Goal: Obtain resource: Download file/media

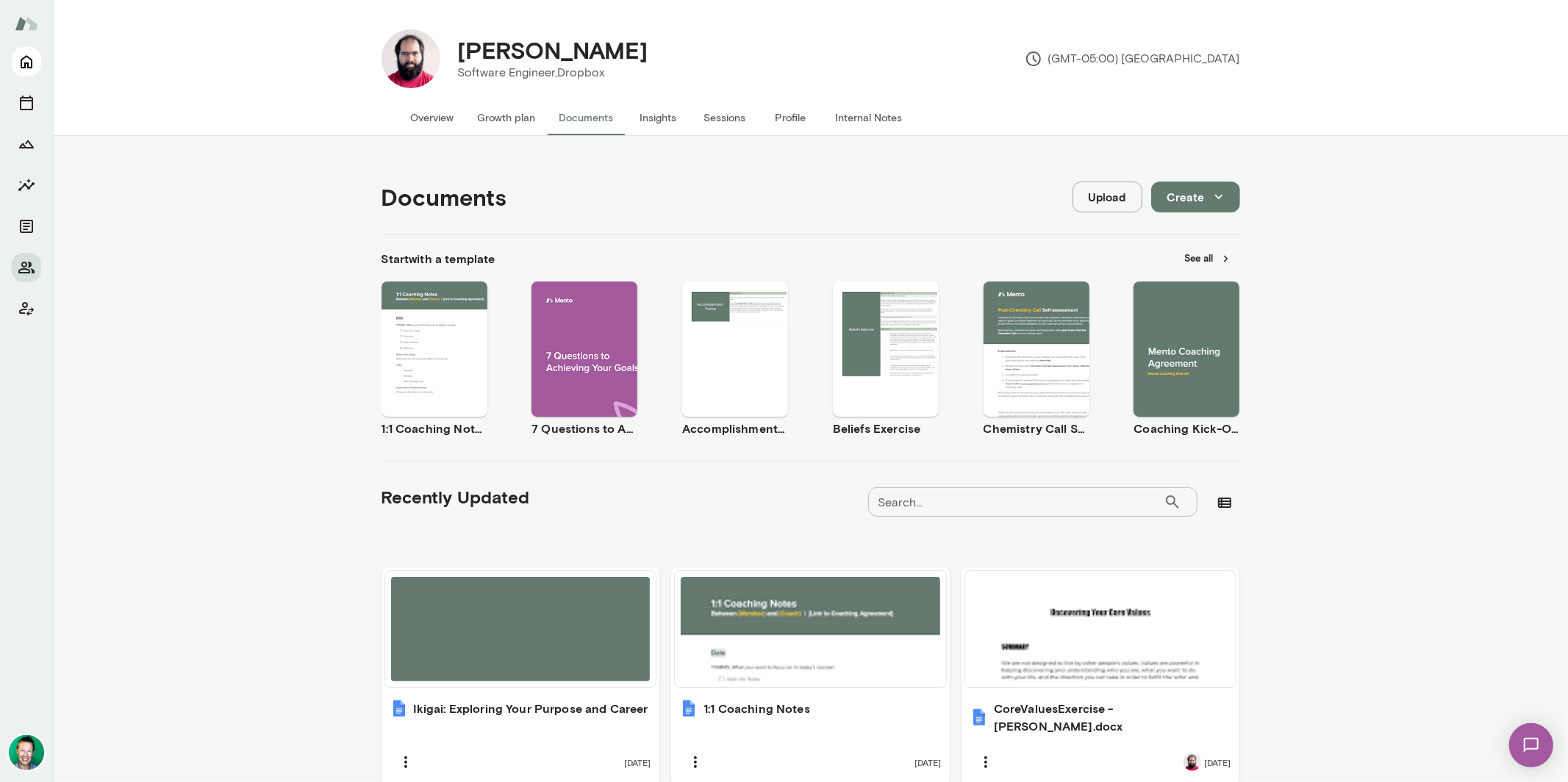
click at [26, 61] on icon "Home" at bounding box center [26, 61] width 17 height 17
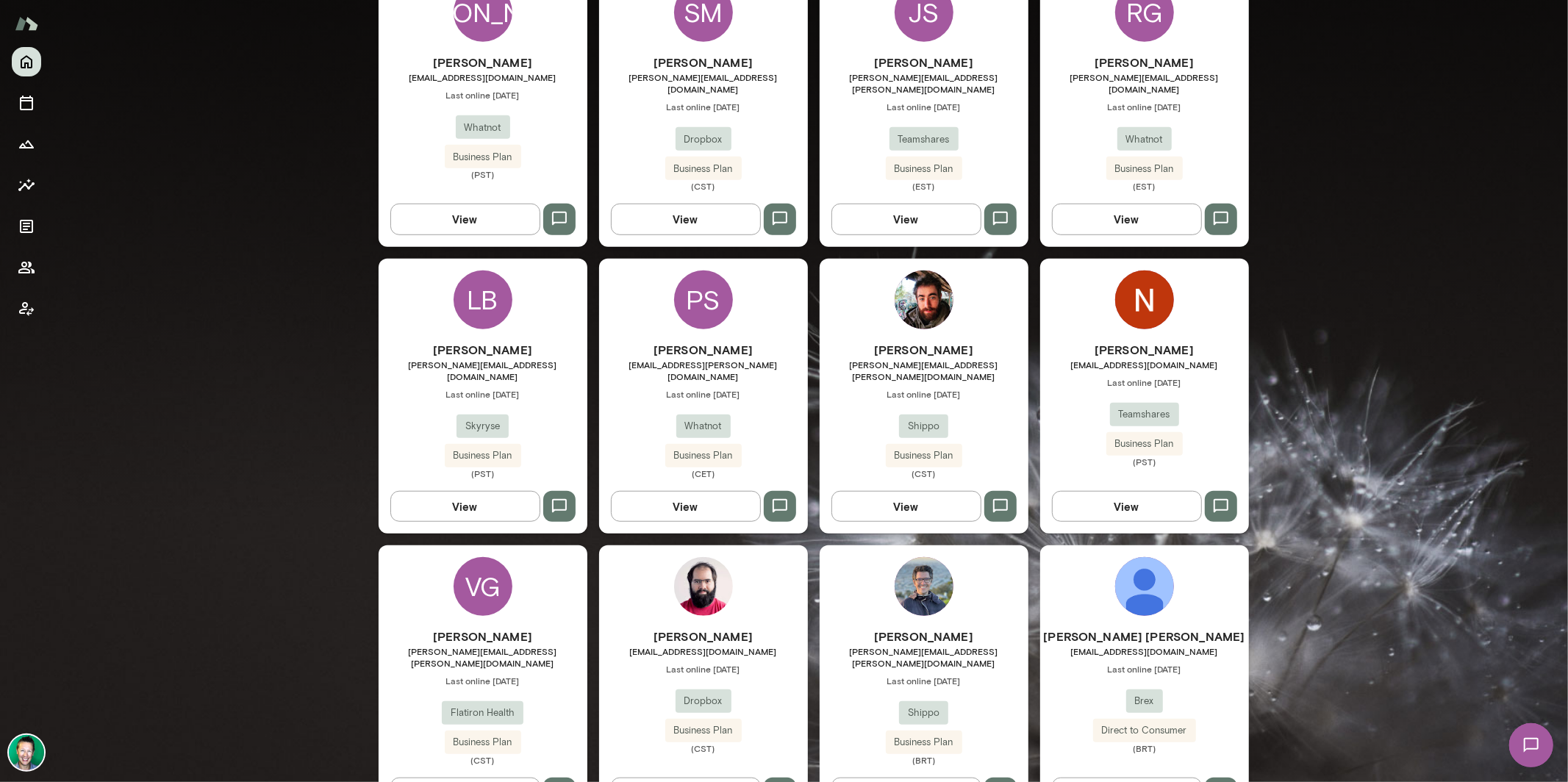
scroll to position [435, 0]
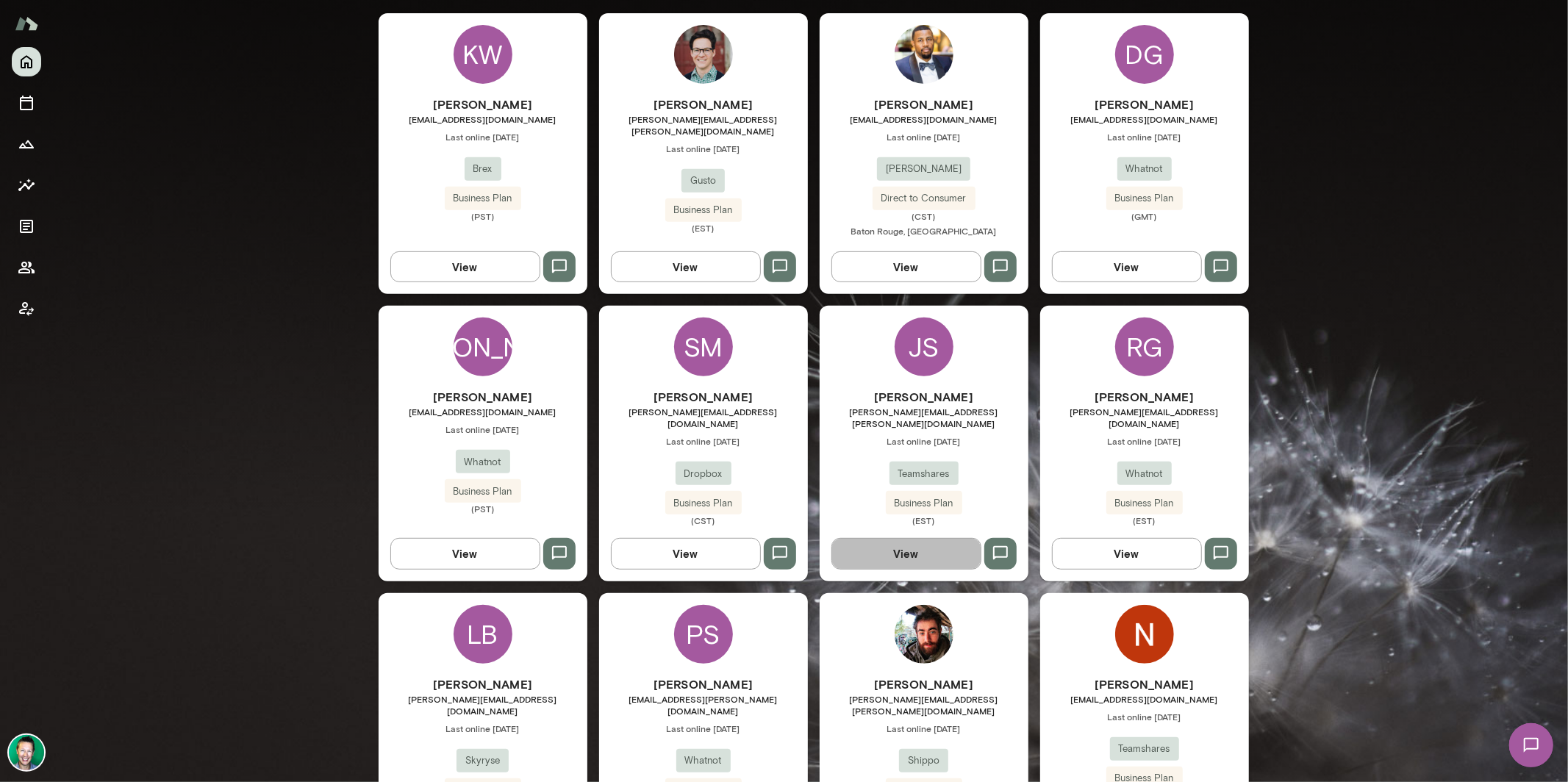
click at [910, 539] on button "View" at bounding box center [906, 553] width 150 height 31
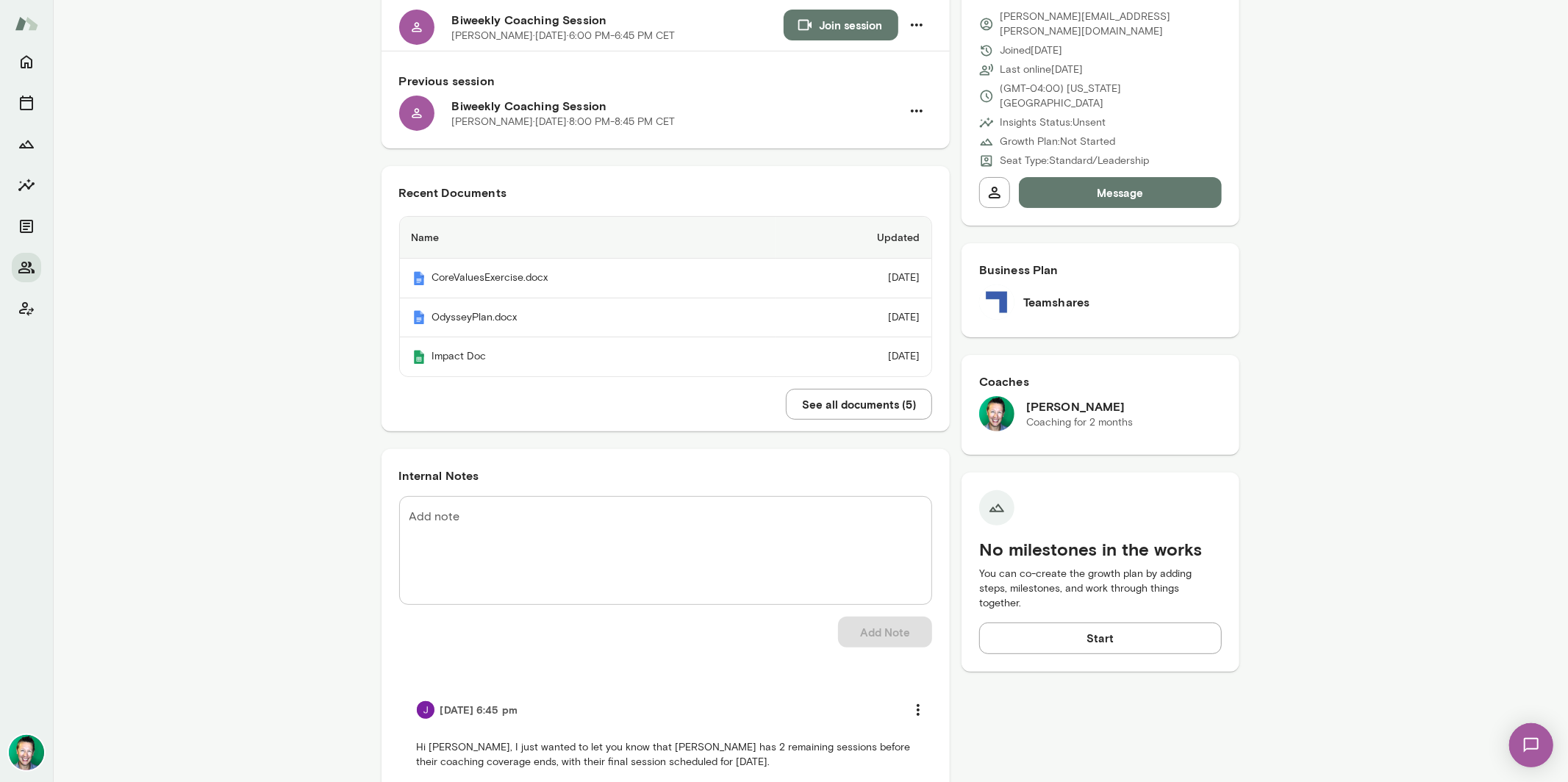
scroll to position [29, 0]
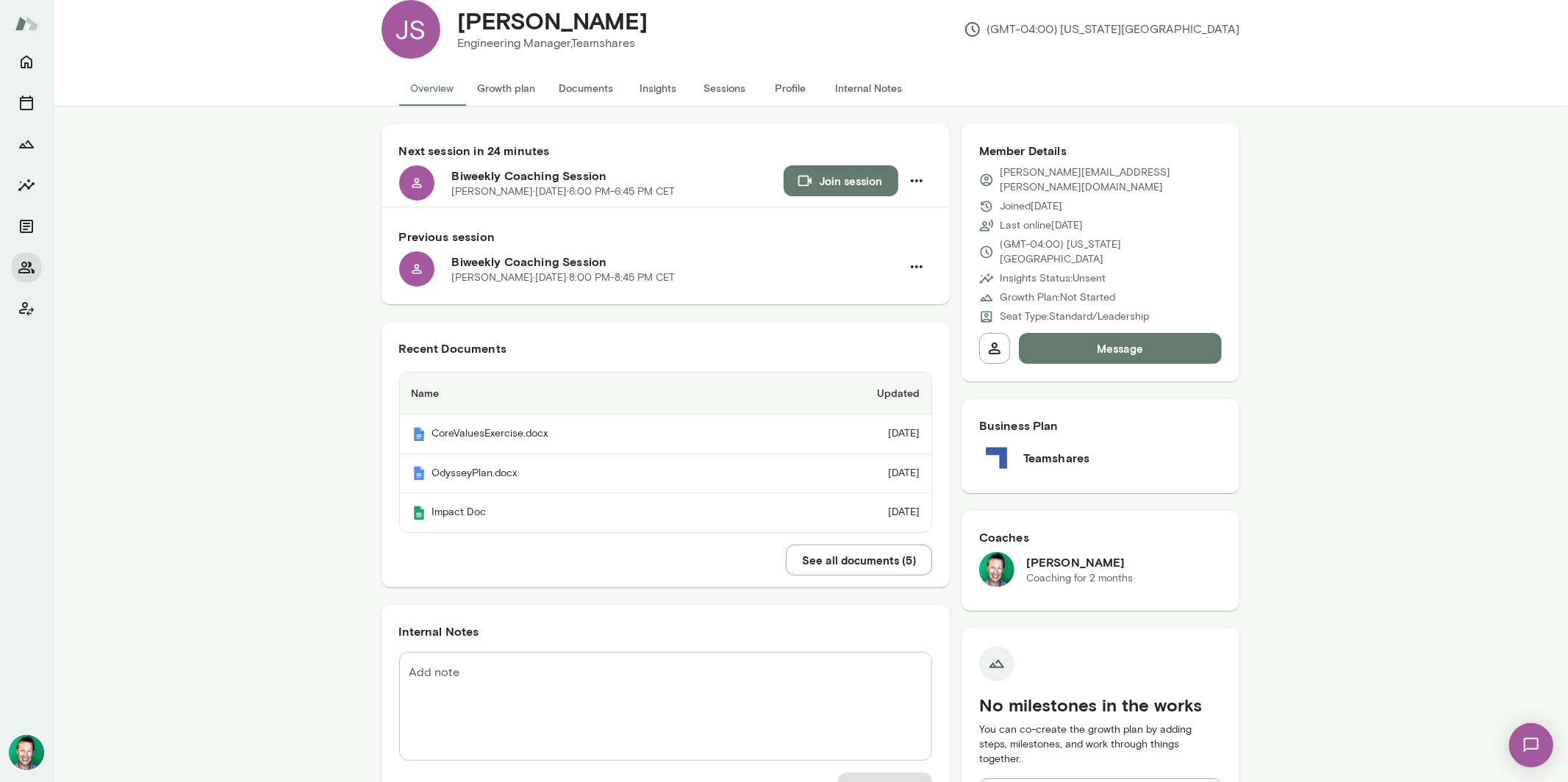
click at [870, 563] on button "See all documents ( 5 )" at bounding box center [859, 560] width 146 height 31
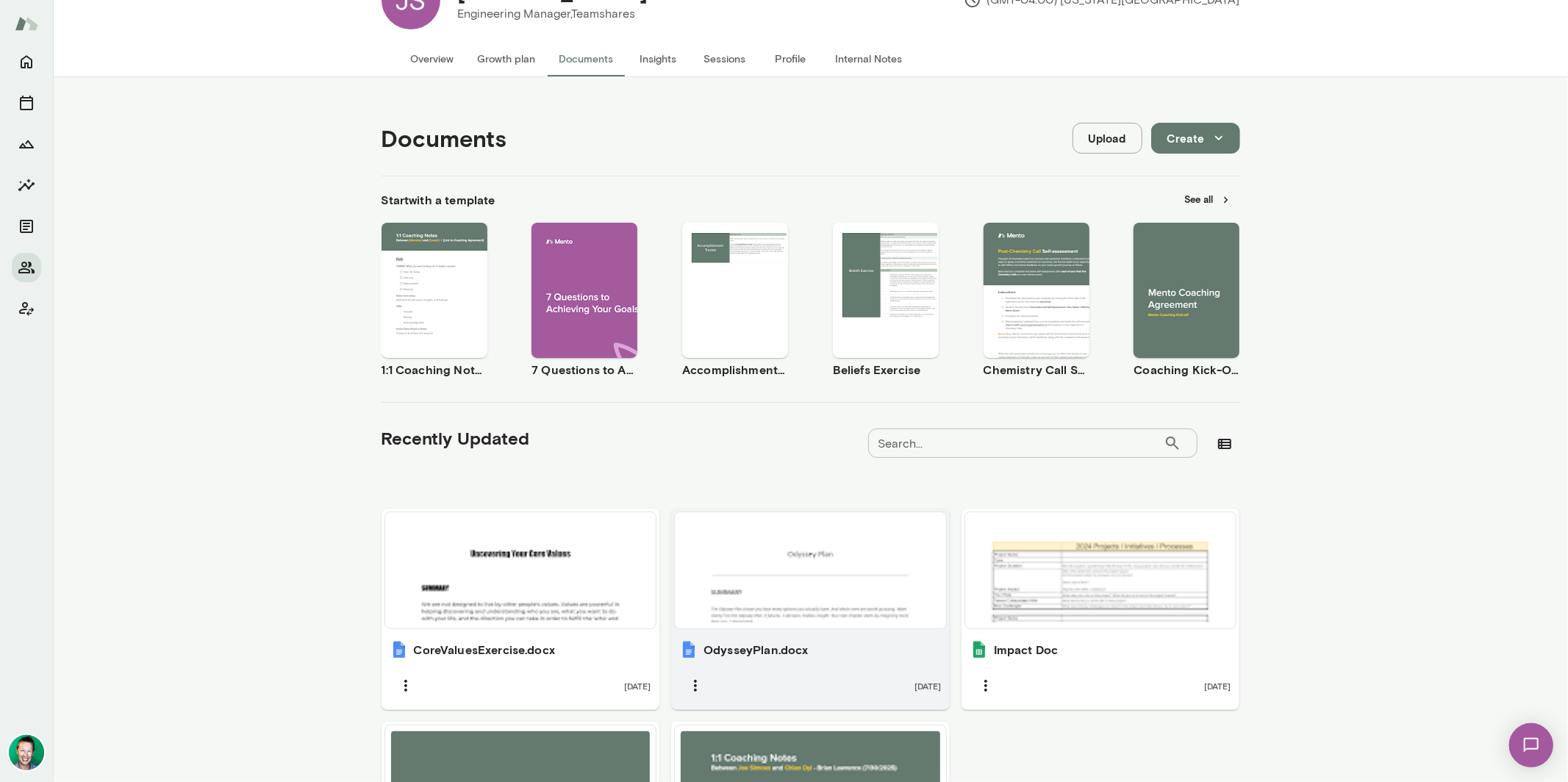
scroll to position [270, 0]
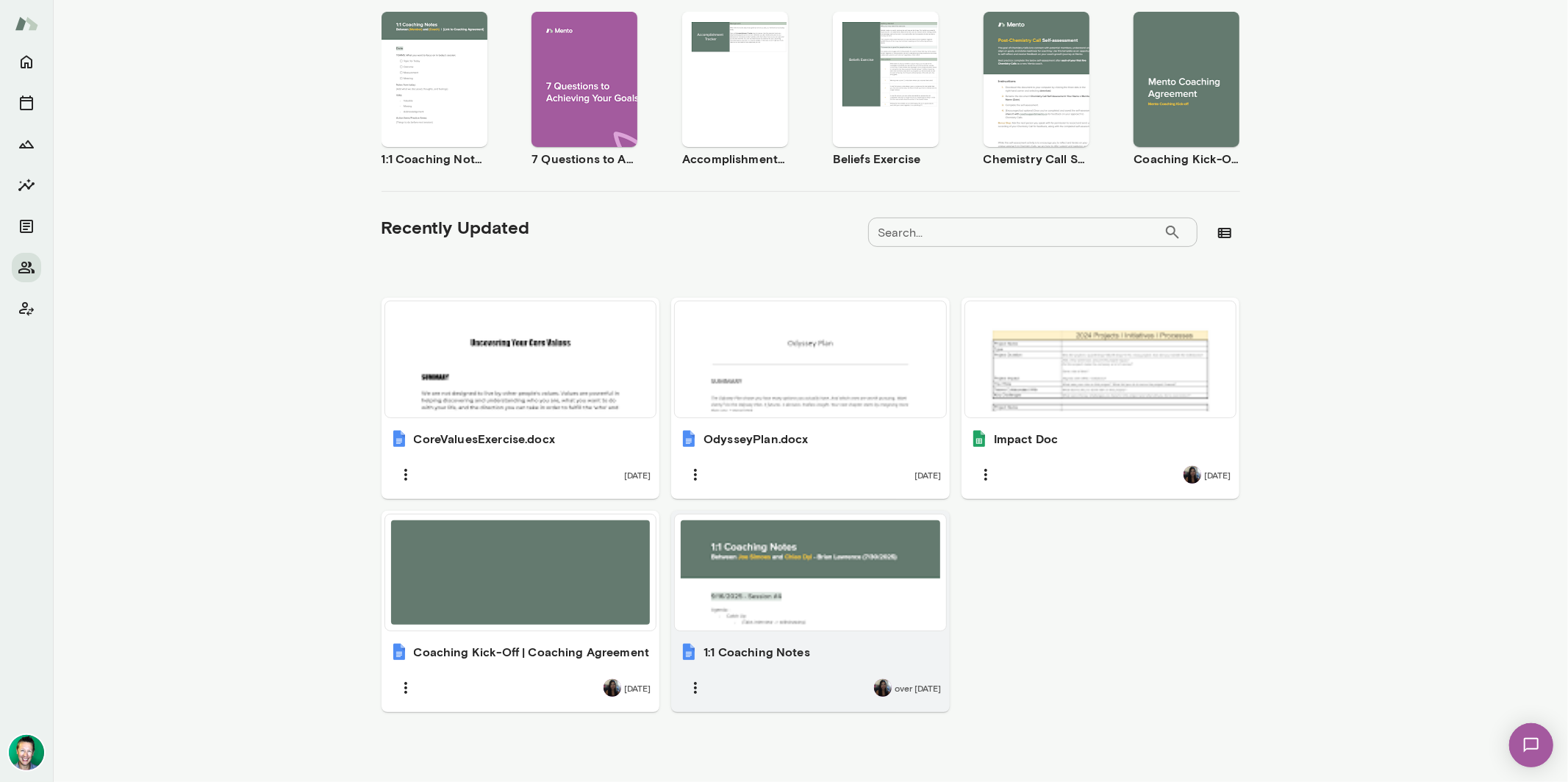
click at [804, 563] on div at bounding box center [811, 572] width 259 height 105
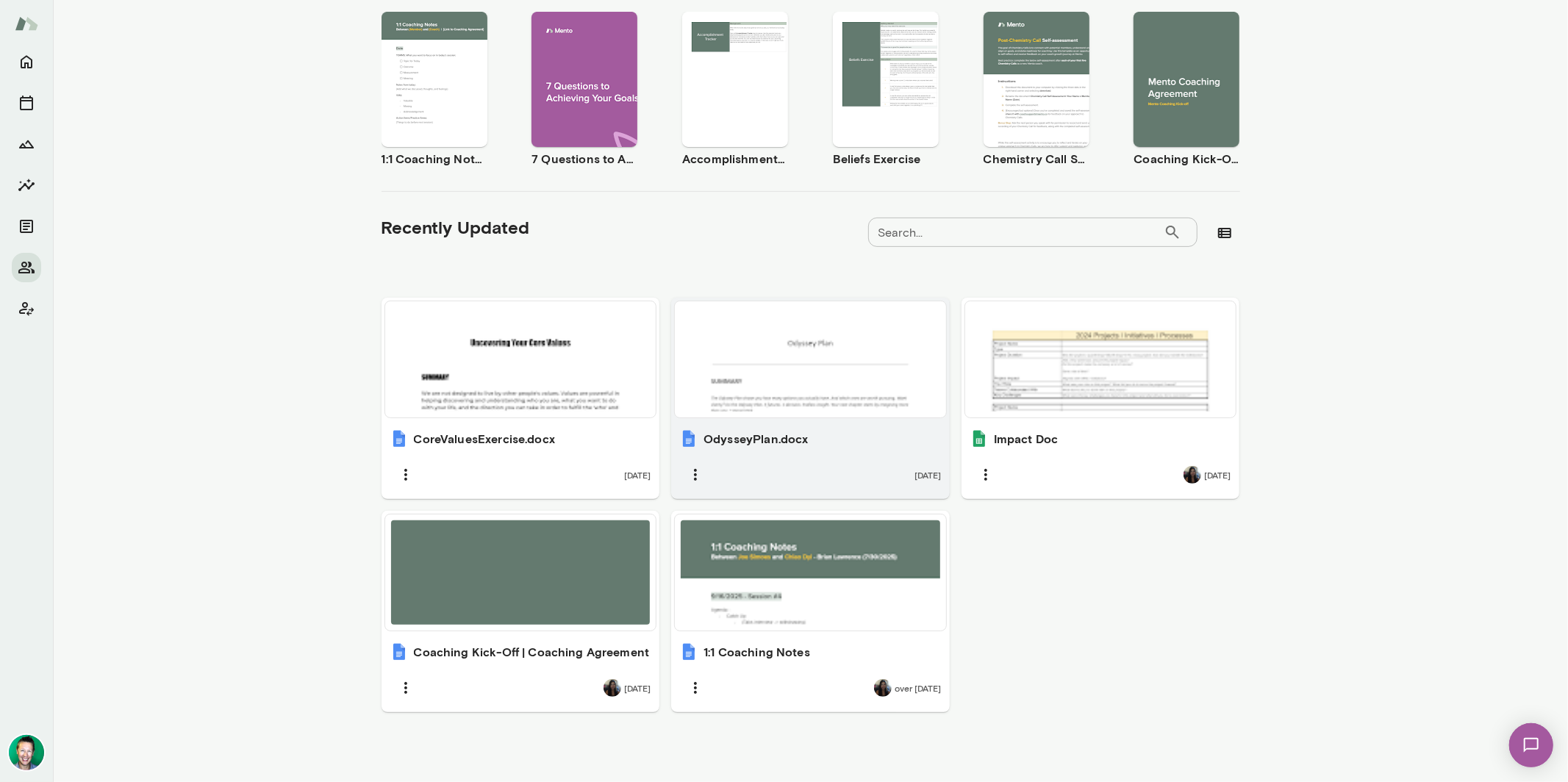
scroll to position [0, 0]
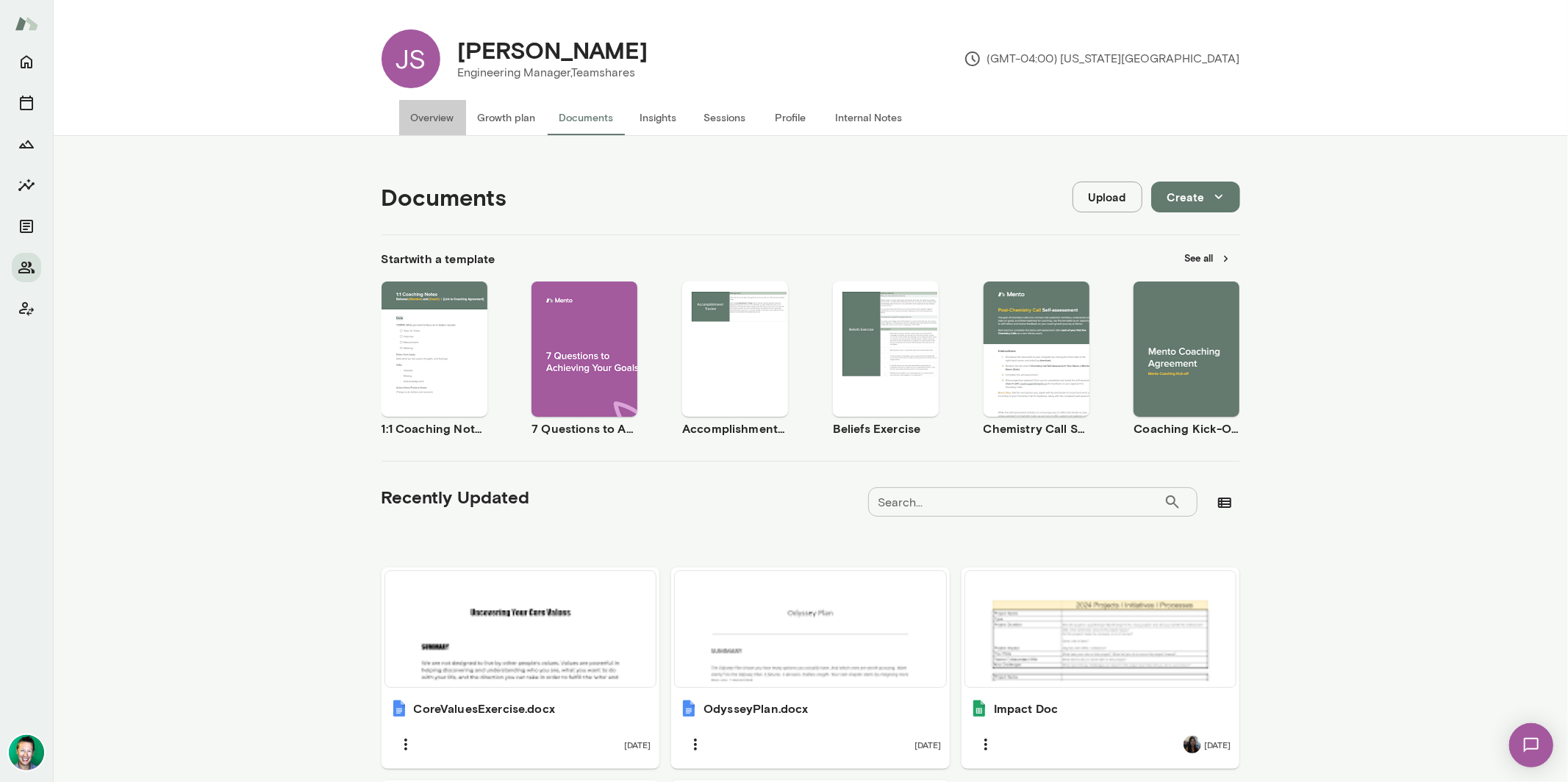
click at [431, 129] on button "Overview" at bounding box center [432, 117] width 67 height 35
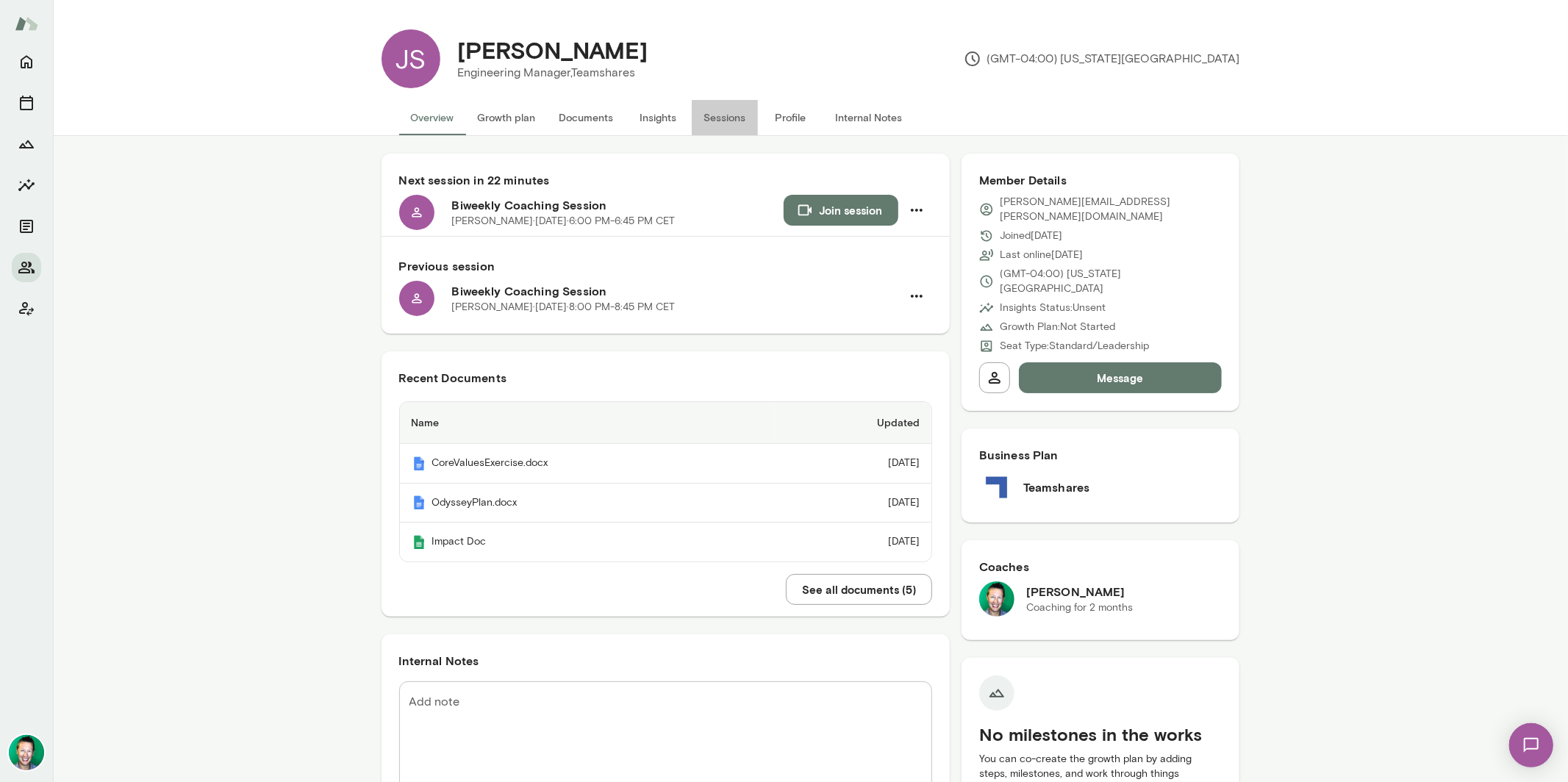
click at [731, 116] on button "Sessions" at bounding box center [725, 117] width 66 height 35
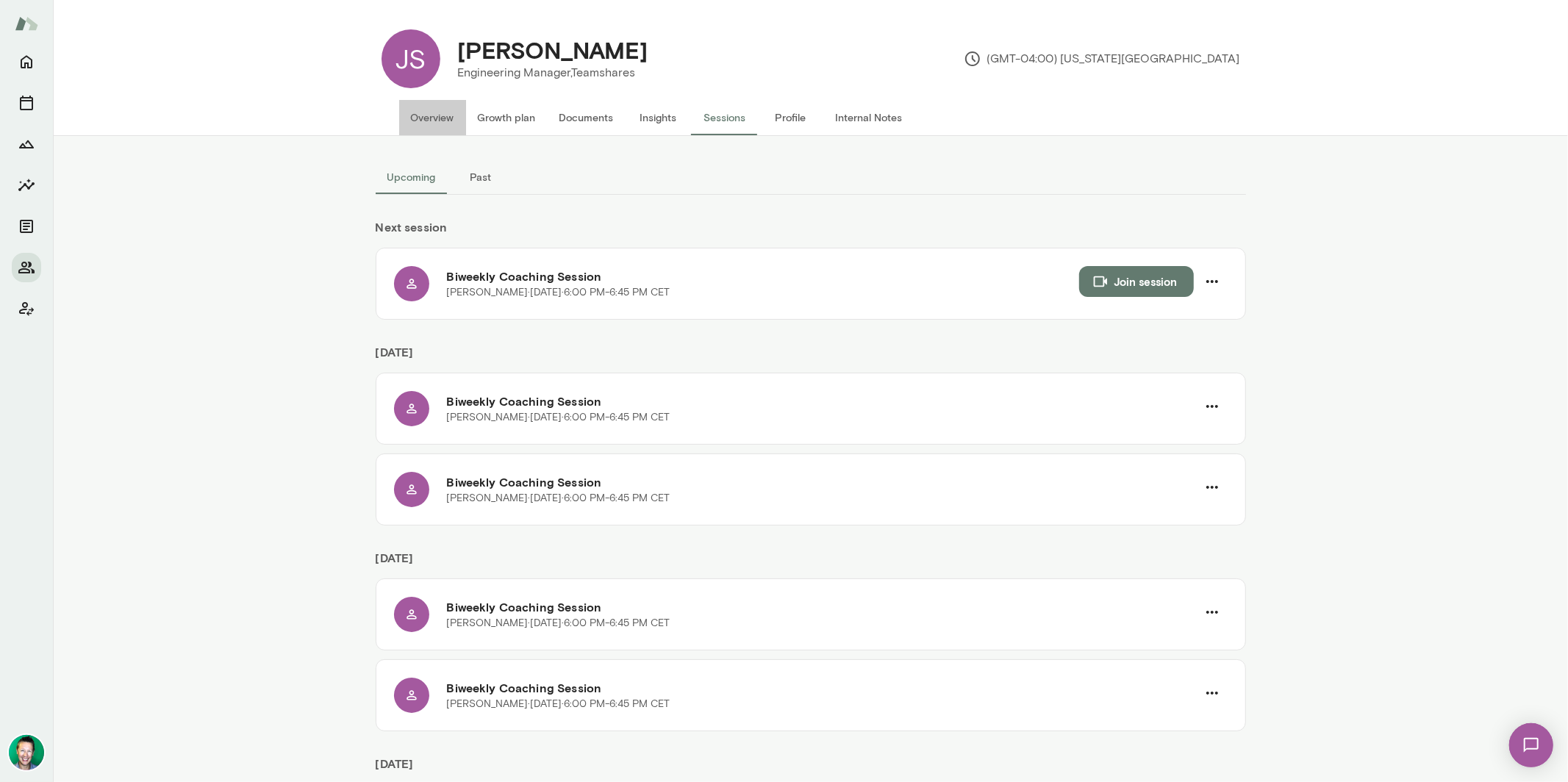
click at [435, 119] on button "Overview" at bounding box center [432, 117] width 67 height 35
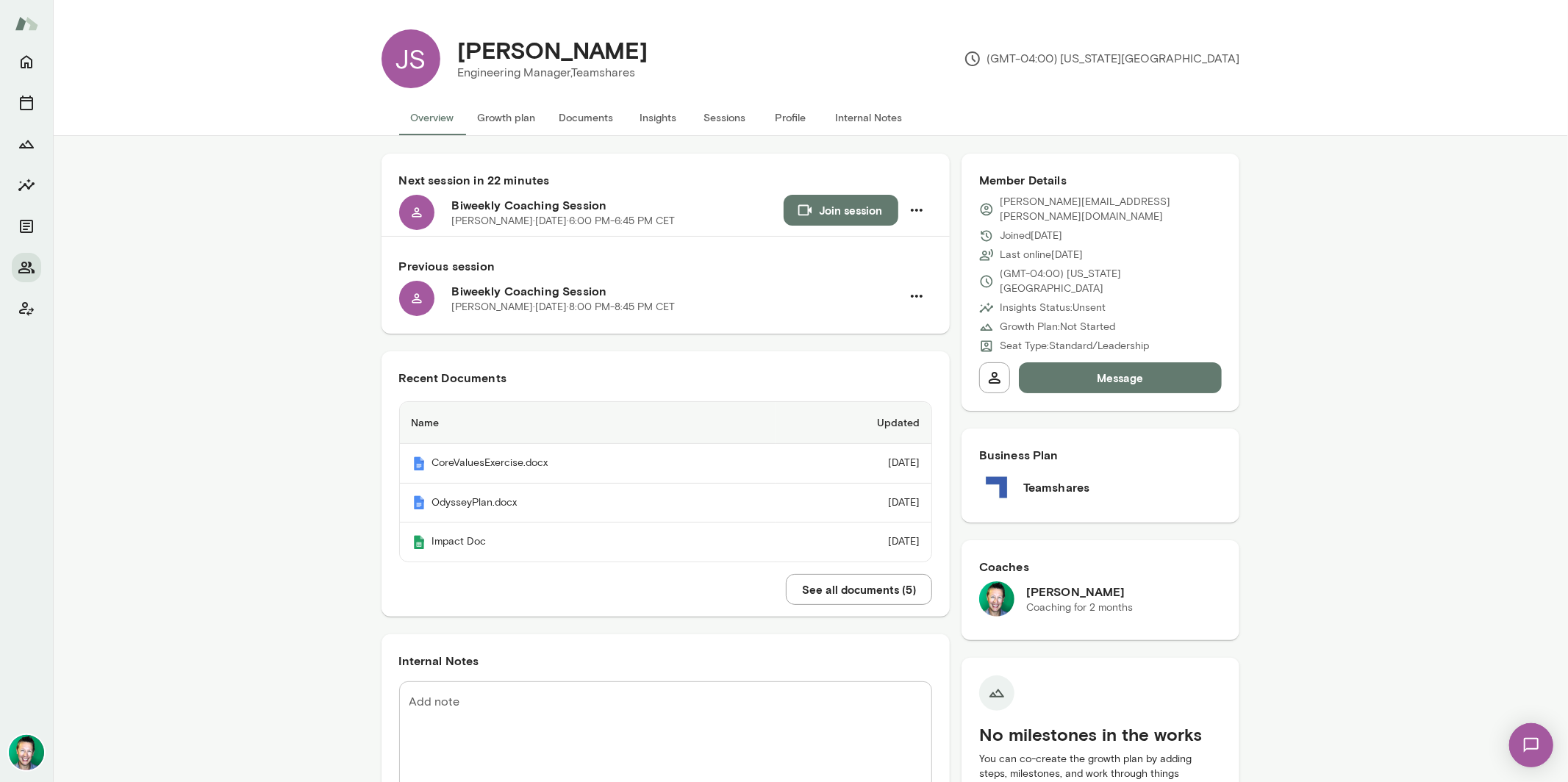
click at [509, 118] on button "Growth plan" at bounding box center [507, 117] width 82 height 35
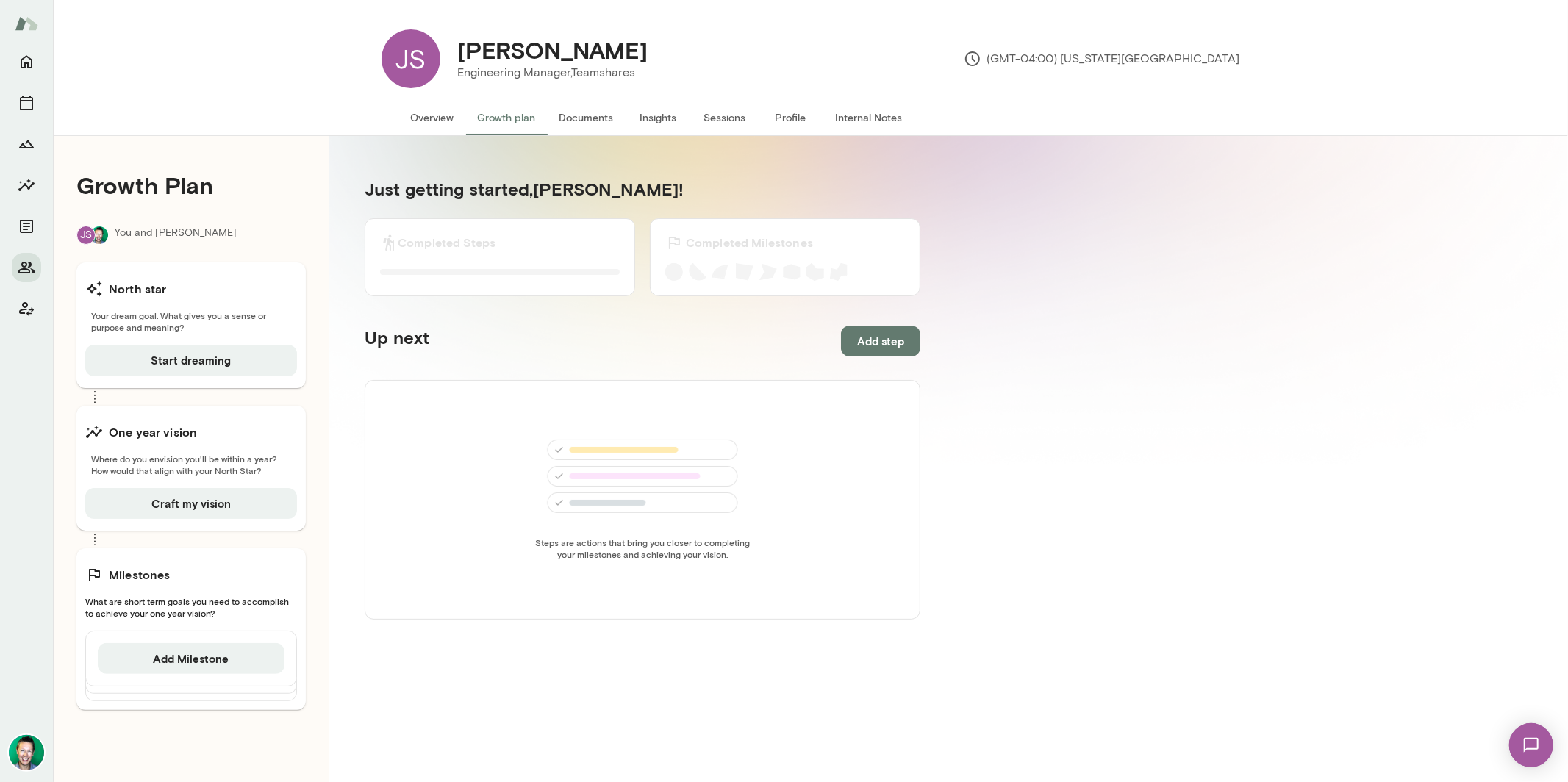
click at [431, 121] on button "Overview" at bounding box center [432, 117] width 67 height 35
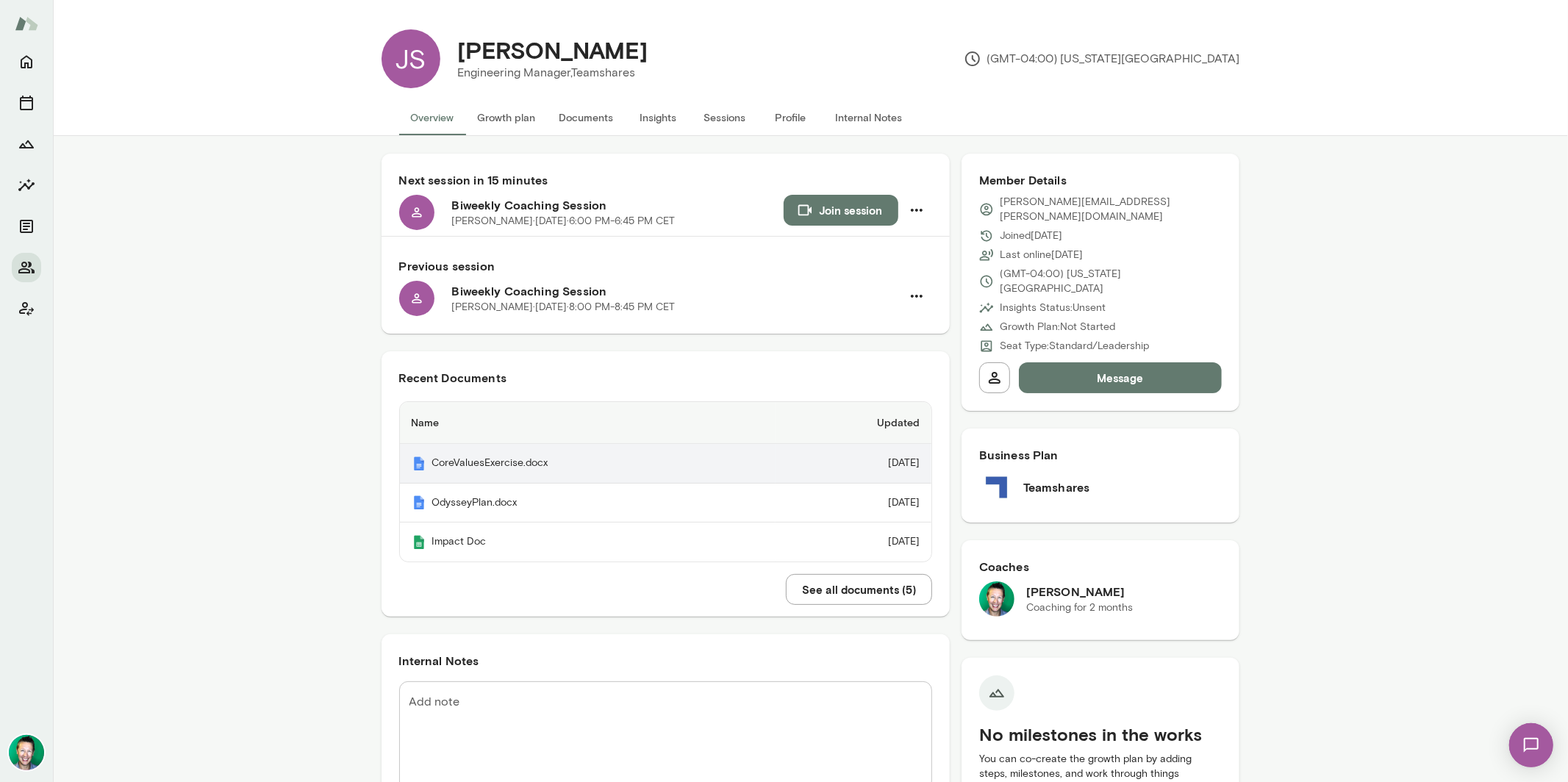
click at [506, 459] on th "CoreValuesExercise.docx" at bounding box center [588, 464] width 377 height 39
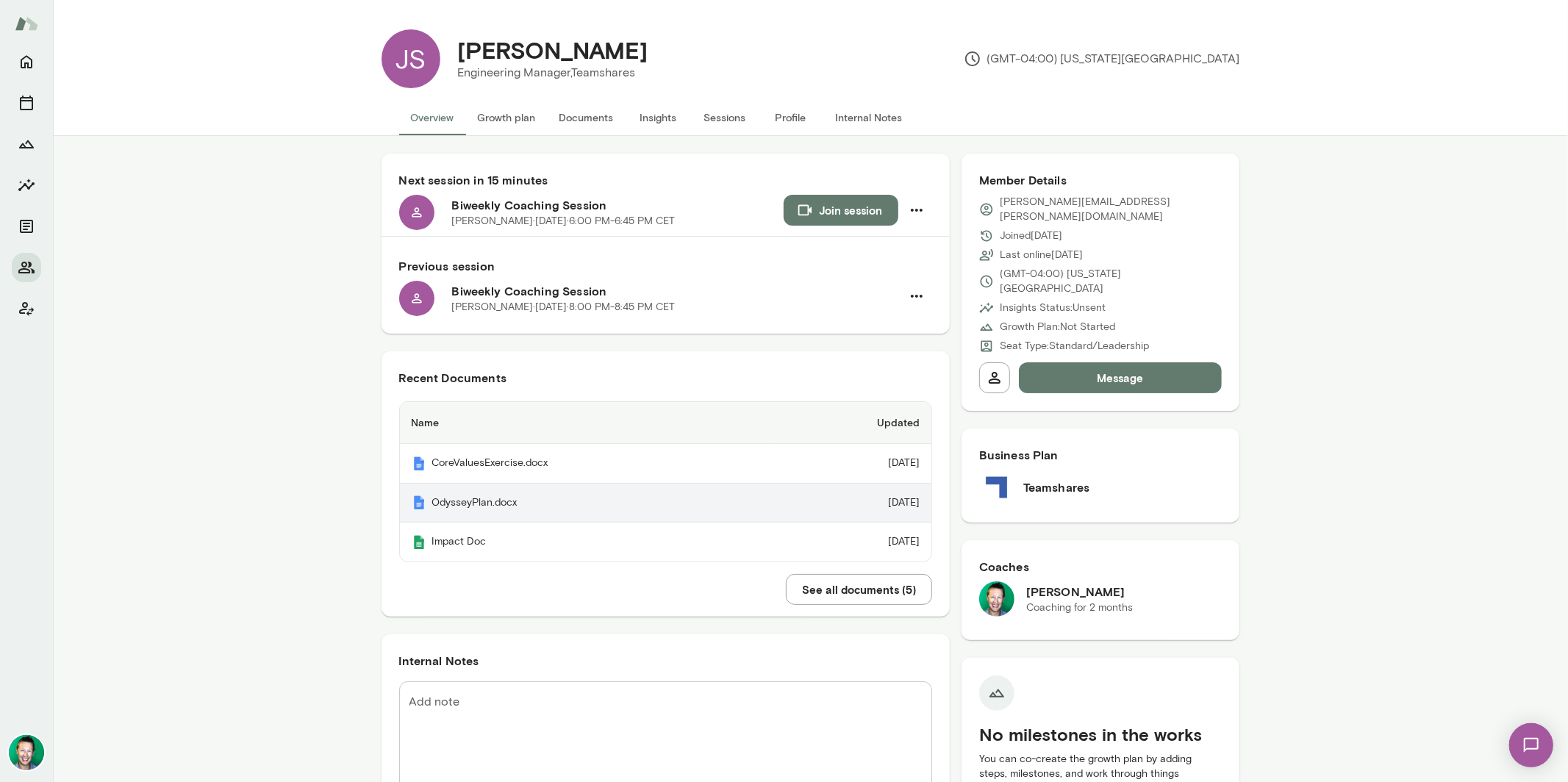
click at [491, 498] on th "OdysseyPlan.docx" at bounding box center [588, 503] width 377 height 39
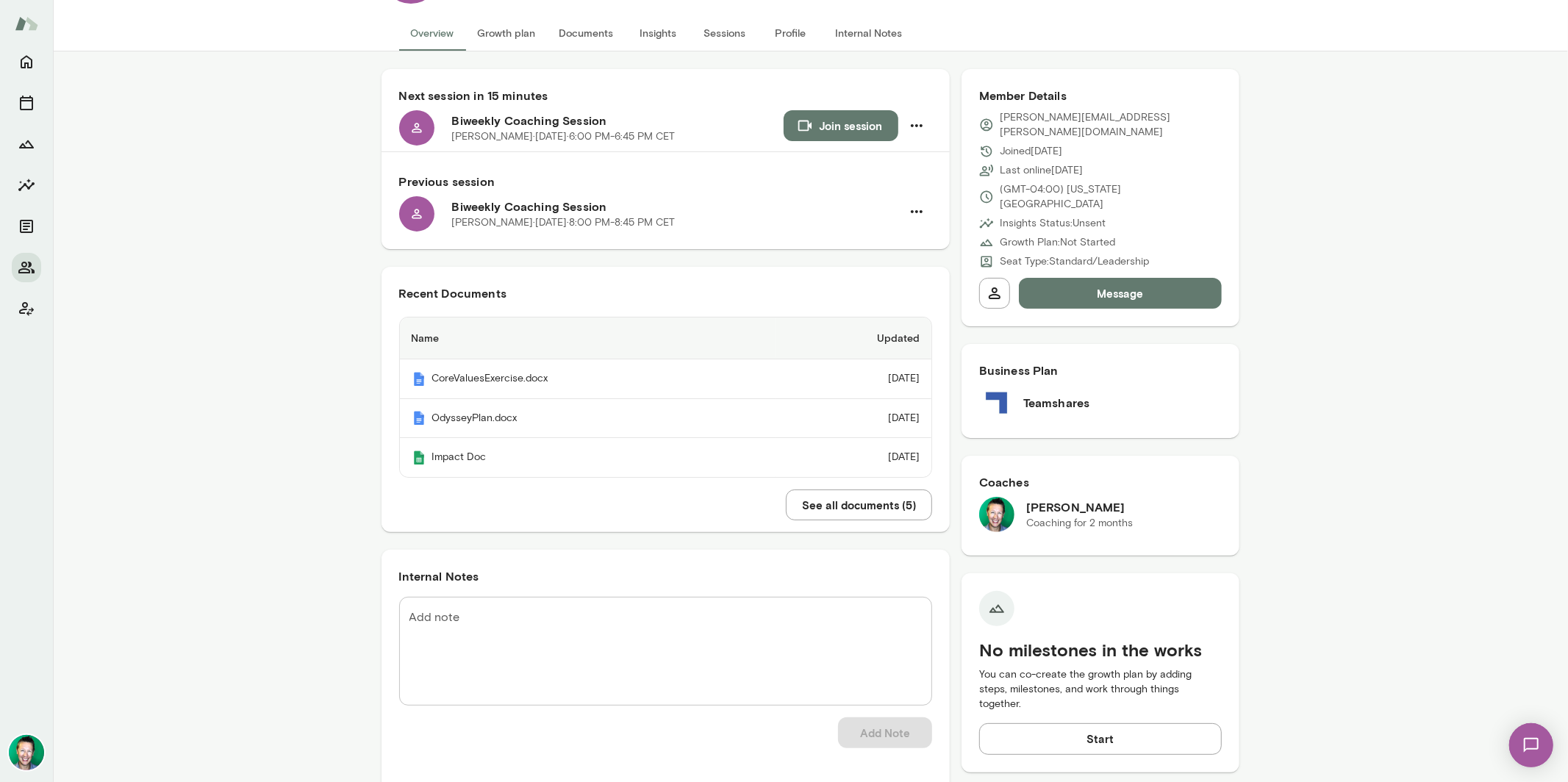
scroll to position [114, 0]
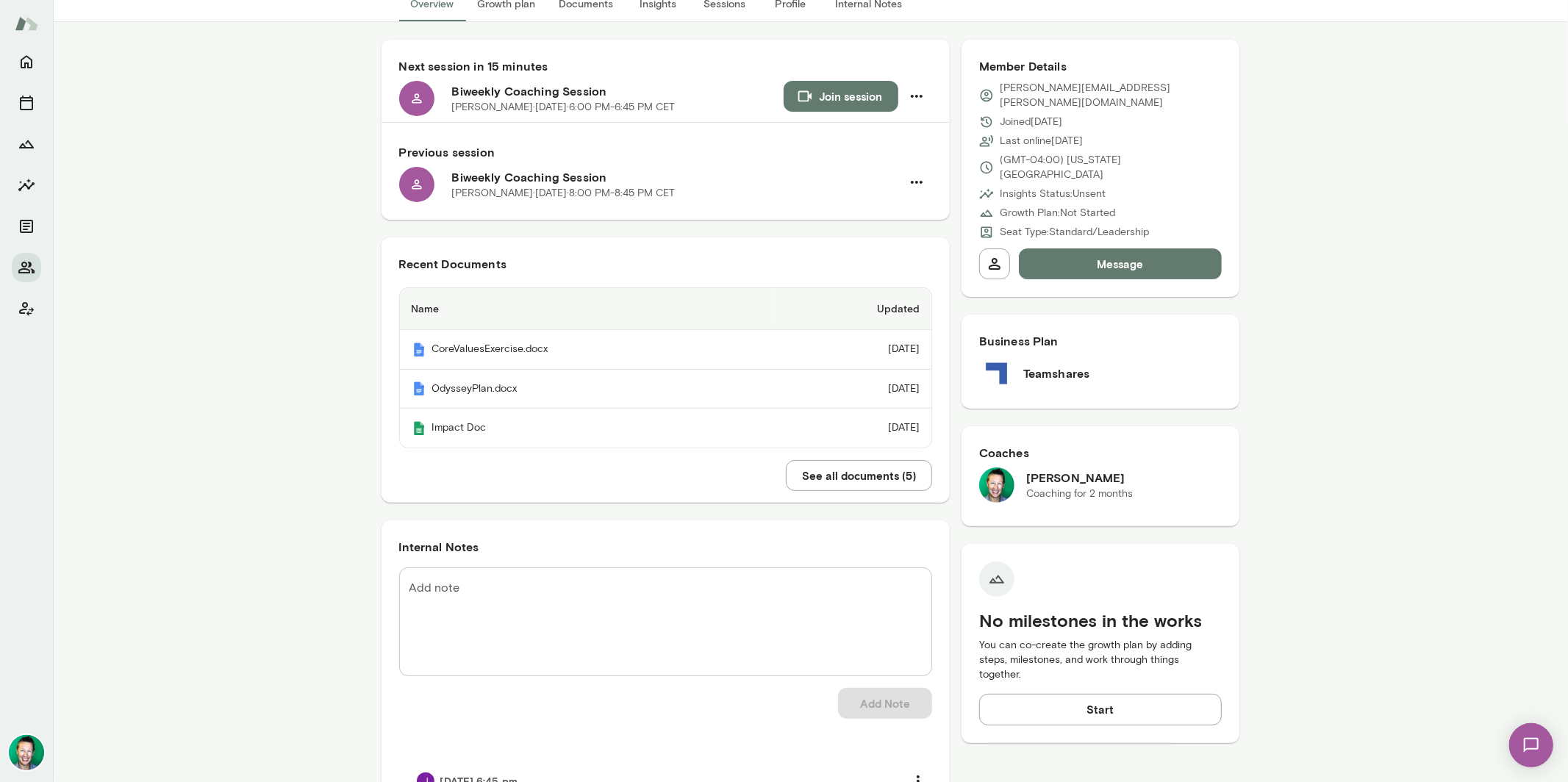
click at [854, 492] on div "See all documents ( 5 )" at bounding box center [665, 481] width 569 height 42
click at [854, 477] on button "See all documents ( 5 )" at bounding box center [859, 475] width 146 height 31
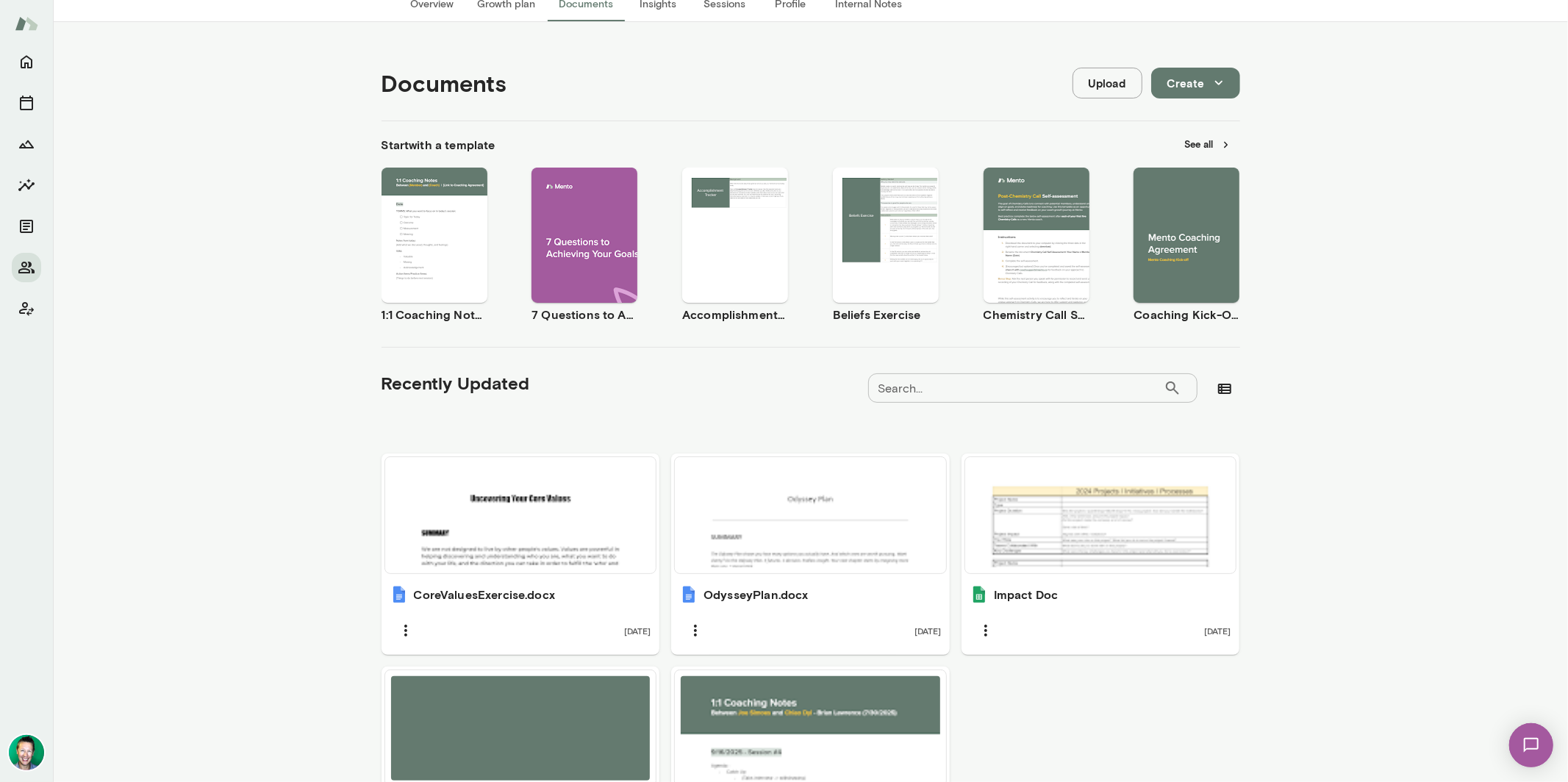
scroll to position [135, 0]
